Goal: Transaction & Acquisition: Purchase product/service

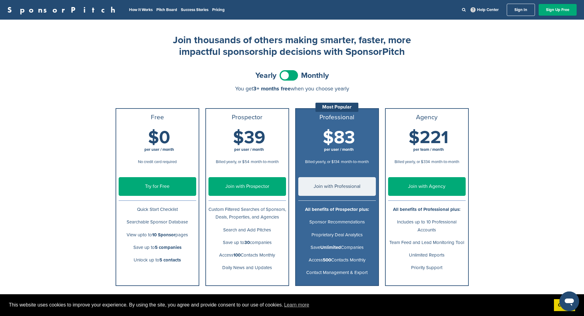
click at [344, 107] on div "Most Popular" at bounding box center [336, 107] width 43 height 9
click at [541, 111] on div "SponsorPitch How It Works Pitch Board Success Stories Pricing Help Center Sign …" at bounding box center [292, 243] width 584 height 486
click at [553, 173] on div "SponsorPitch How It Works Pitch Board Success Stories Pricing Help Center Sign …" at bounding box center [292, 243] width 584 height 486
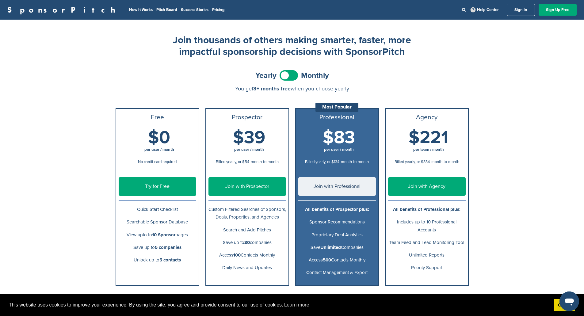
click at [333, 205] on li "All benefits of Prospector plus:" at bounding box center [337, 209] width 82 height 13
click at [332, 207] on b "All benefits of Prospector plus:" at bounding box center [337, 210] width 64 height 6
click at [334, 226] on p "Sponsor Recommendations" at bounding box center [337, 222] width 78 height 8
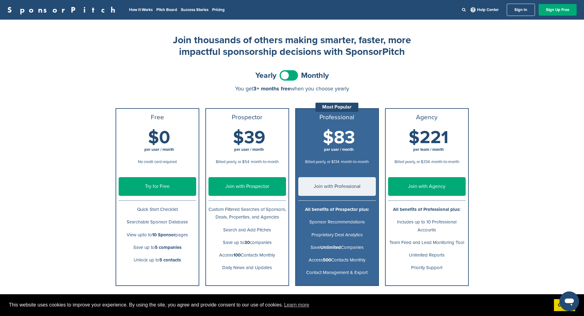
click at [334, 226] on p "Sponsor Recommendations" at bounding box center [337, 222] width 78 height 8
click at [337, 236] on p "Proprietary Deal Analytics" at bounding box center [337, 235] width 78 height 8
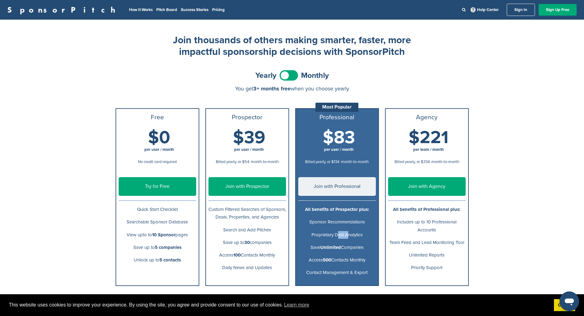
click at [337, 236] on p "Proprietary Deal Analytics" at bounding box center [337, 235] width 78 height 8
drag, startPoint x: 136, startPoint y: 210, endPoint x: 185, endPoint y: 210, distance: 48.7
click at [185, 210] on p "Quick Start Checklist" at bounding box center [158, 210] width 78 height 8
click at [123, 223] on p "Searchable Sponsor Database" at bounding box center [158, 222] width 78 height 8
click at [130, 221] on p "Searchable Sponsor Database" at bounding box center [158, 222] width 78 height 8
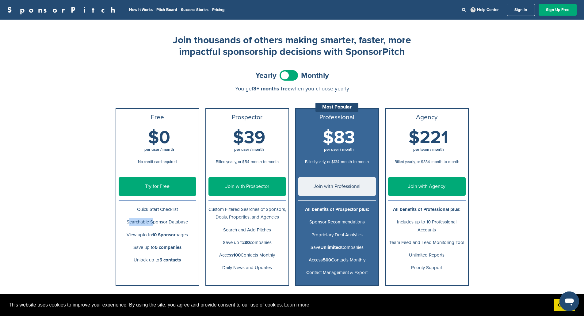
click at [130, 221] on p "Searchable Sponsor Database" at bounding box center [158, 222] width 78 height 8
click at [128, 232] on p "View upto to 10 Sponsor pages" at bounding box center [158, 235] width 78 height 8
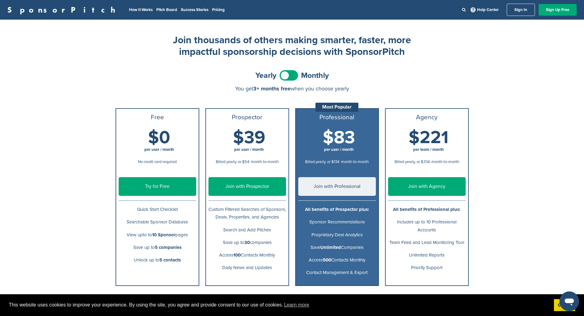
click at [142, 245] on p "Save up to 5 companies" at bounding box center [158, 248] width 78 height 8
click at [142, 257] on p "Unlock up to 5 contacts" at bounding box center [158, 260] width 78 height 8
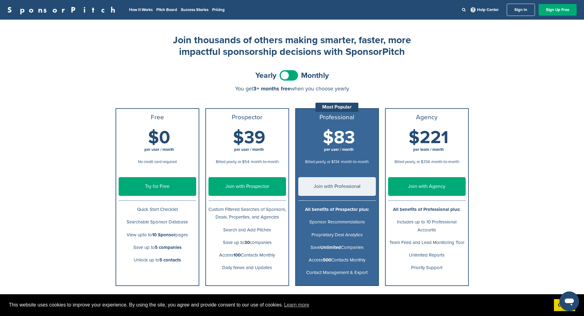
click at [159, 256] on p "Unlock up to 5 contacts" at bounding box center [158, 260] width 78 height 8
click at [159, 249] on b "5 companies" at bounding box center [168, 248] width 27 height 6
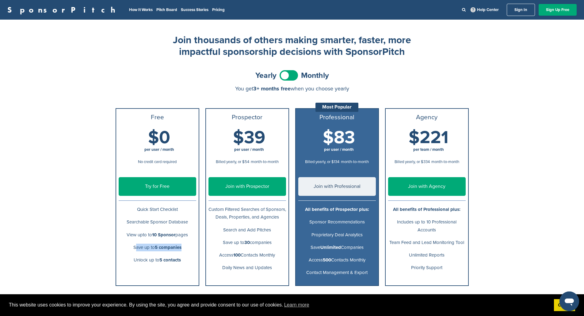
click at [159, 249] on b "5 companies" at bounding box center [168, 248] width 27 height 6
click at [156, 261] on p "Unlock up to 5 contacts" at bounding box center [158, 260] width 78 height 8
click at [287, 75] on span at bounding box center [288, 75] width 18 height 10
click at [287, 76] on span at bounding box center [288, 75] width 18 height 10
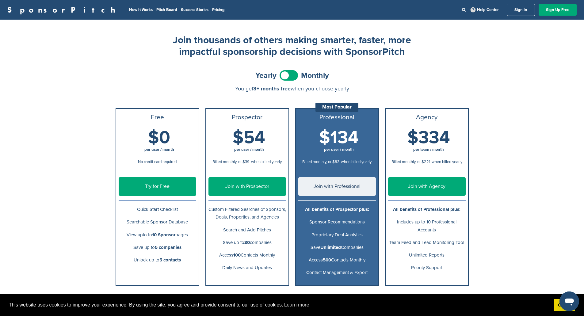
click at [525, 90] on div "SponsorPitch How It Works Pitch Board Success Stories Pricing Help Center Sign …" at bounding box center [292, 243] width 584 height 486
click at [19, 9] on link "SponsorPitch" at bounding box center [63, 10] width 112 height 8
